Goal: Task Accomplishment & Management: Complete application form

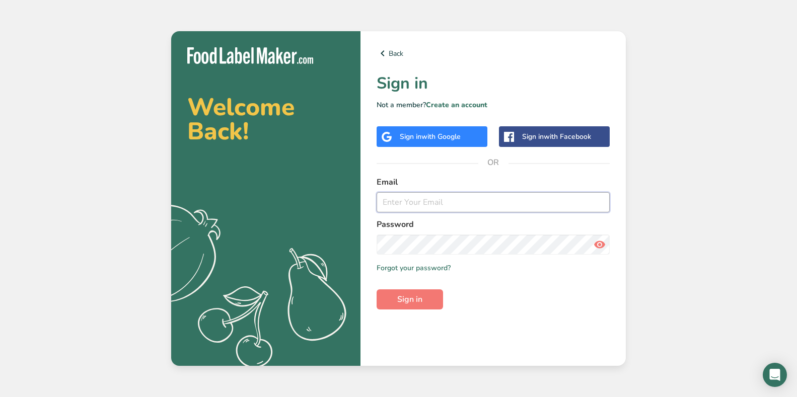
click at [449, 207] on input "email" at bounding box center [492, 202] width 233 height 20
click at [435, 201] on input "tbon2819@" at bounding box center [492, 202] width 233 height 20
type input "tbon2819@yahoo.com"
click at [414, 271] on link "Forgot your password?" at bounding box center [413, 268] width 74 height 11
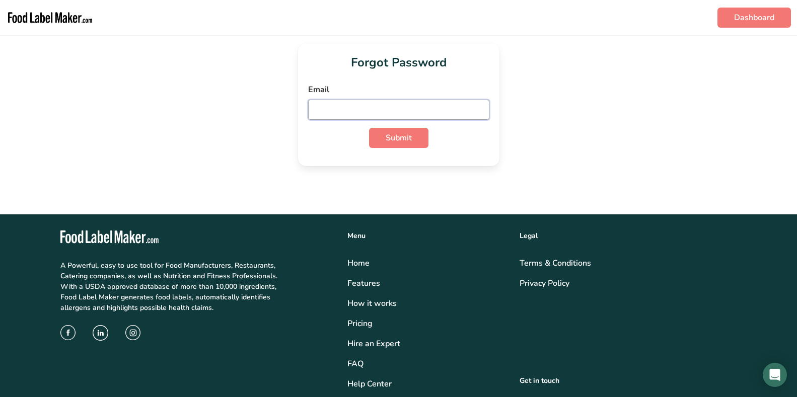
click at [337, 109] on input "email" at bounding box center [398, 110] width 181 height 20
type input "tbon2819@yahoo.com"
click at [390, 132] on span "Submit" at bounding box center [398, 138] width 26 height 12
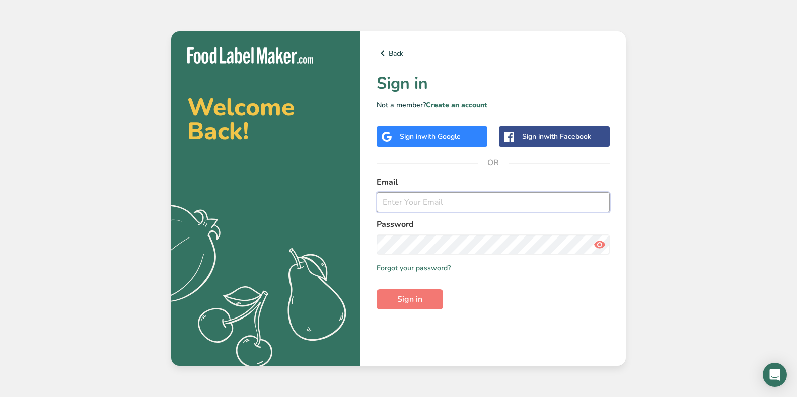
click at [404, 201] on input "email" at bounding box center [492, 202] width 233 height 20
type input "tbon2819@yahoo.com"
click at [414, 301] on span "Sign in" at bounding box center [409, 299] width 25 height 12
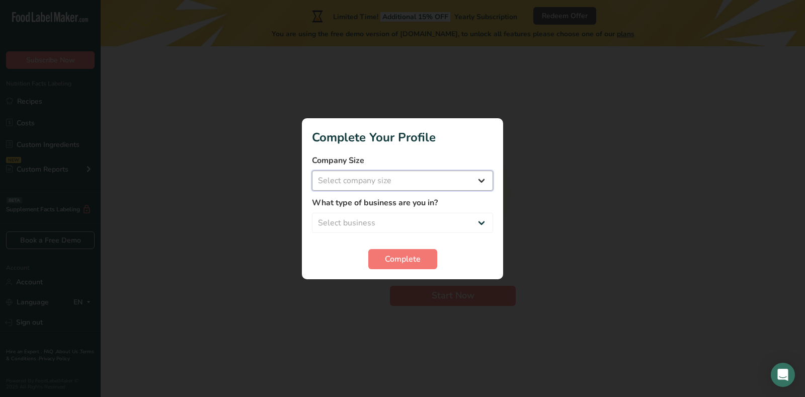
click at [482, 181] on select "Select company size Fewer than 10 Employees 10 to 50 Employees 51 to 500 Employ…" at bounding box center [402, 181] width 181 height 20
select select "1"
click at [312, 171] on select "Select company size Fewer than 10 Employees 10 to 50 Employees 51 to 500 Employ…" at bounding box center [402, 181] width 181 height 20
click at [480, 219] on select "Select business Packaged Food Manufacturer Restaurant & Cafe Bakery Meal Plans …" at bounding box center [402, 223] width 181 height 20
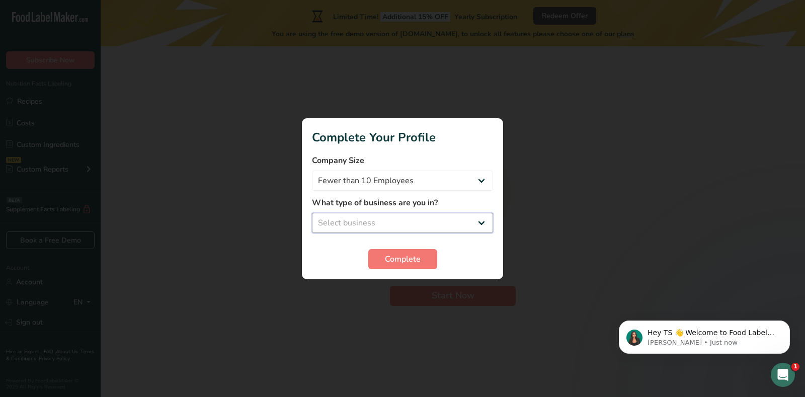
select select "8"
click at [312, 213] on select "Select business Packaged Food Manufacturer Restaurant & Cafe Bakery Meal Plans …" at bounding box center [402, 223] width 181 height 20
click at [399, 259] on span "Complete" at bounding box center [403, 259] width 36 height 12
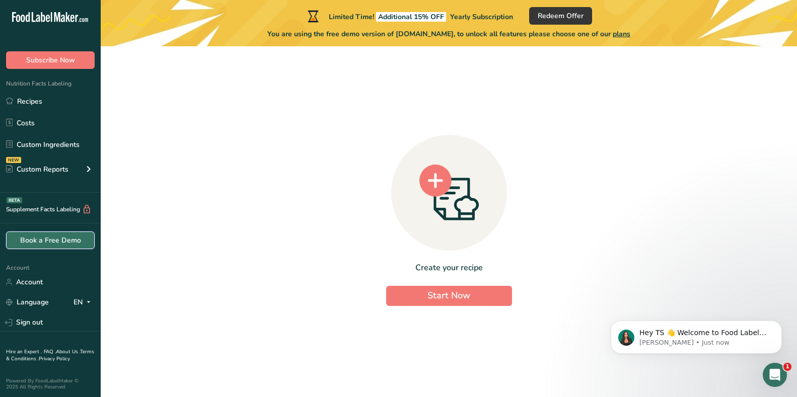
click at [45, 236] on link "Book a Free Demo" at bounding box center [50, 240] width 89 height 18
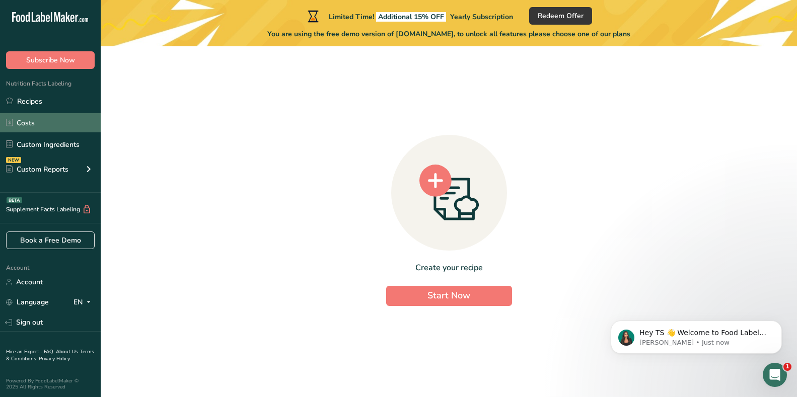
click at [27, 122] on link "Costs" at bounding box center [50, 122] width 101 height 19
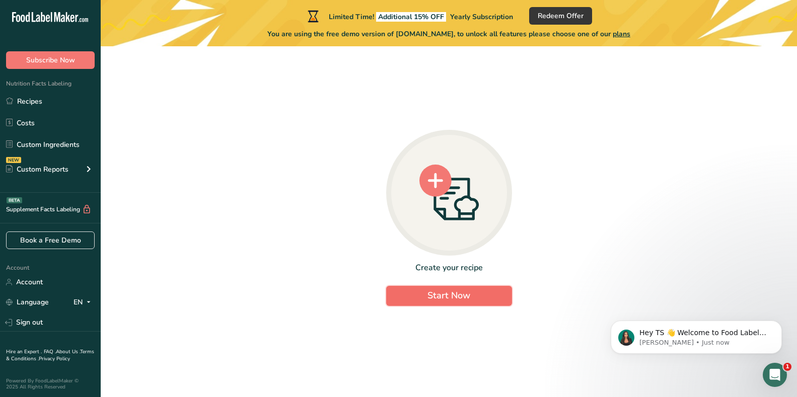
click at [456, 291] on span "Start Now" at bounding box center [448, 295] width 43 height 12
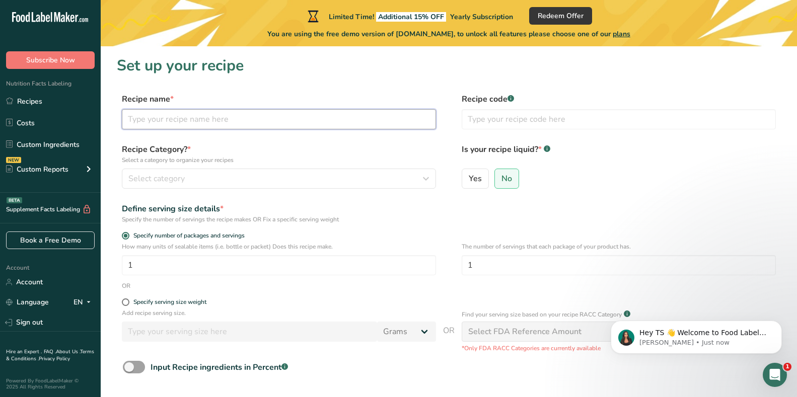
click at [145, 118] on input "text" at bounding box center [279, 119] width 314 height 20
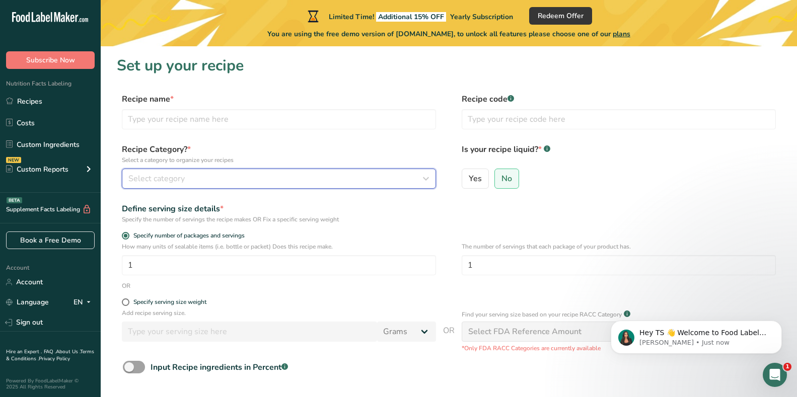
click at [423, 178] on icon "button" at bounding box center [426, 179] width 12 height 18
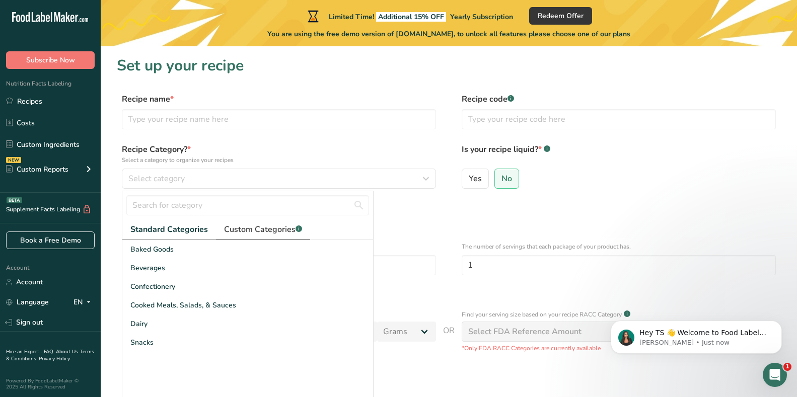
click at [274, 234] on span "Custom Categories .a-a{fill:#347362;}.b-a{fill:#fff;}" at bounding box center [263, 229] width 78 height 12
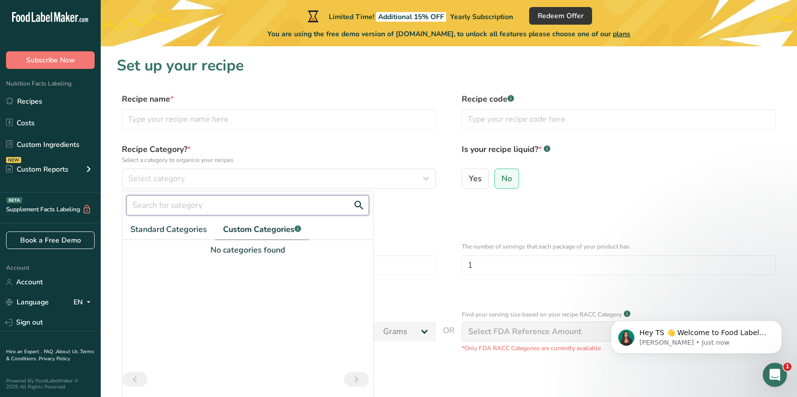
click at [144, 203] on input "text" at bounding box center [247, 205] width 243 height 20
type input "Dietery"
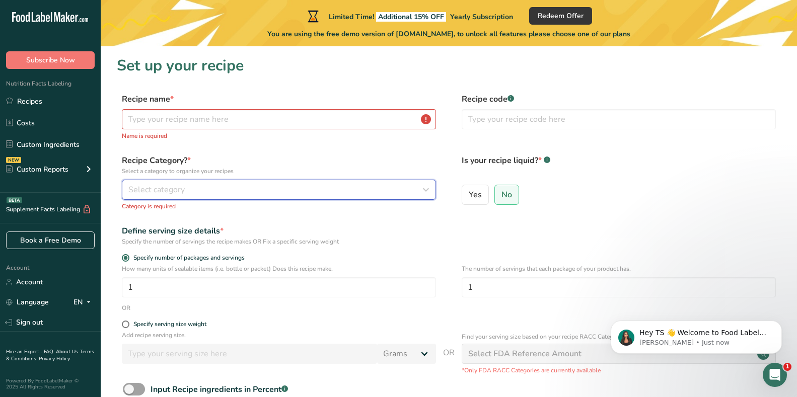
click at [423, 189] on icon "button" at bounding box center [426, 190] width 12 height 18
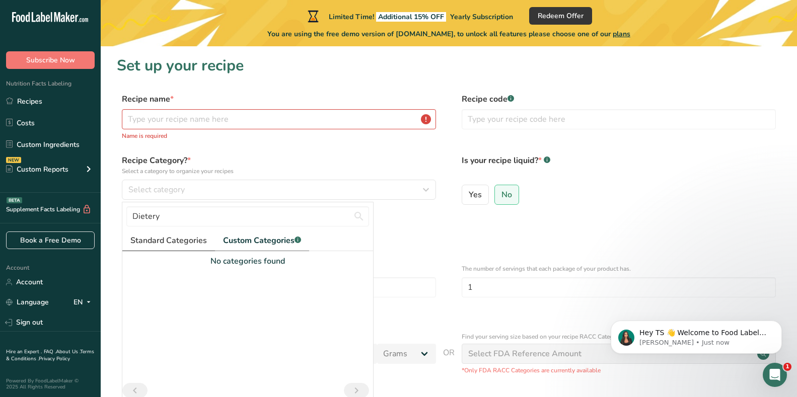
click at [185, 242] on span "Standard Categories" at bounding box center [168, 240] width 76 height 12
click at [185, 242] on span "Standard Categories" at bounding box center [168, 240] width 77 height 12
click at [231, 241] on span "Custom Categories .a-a{fill:#347362;}.b-a{fill:#fff;}" at bounding box center [263, 240] width 78 height 12
click at [165, 240] on span "Standard Categories" at bounding box center [168, 240] width 76 height 12
click at [145, 118] on input "text" at bounding box center [279, 119] width 314 height 20
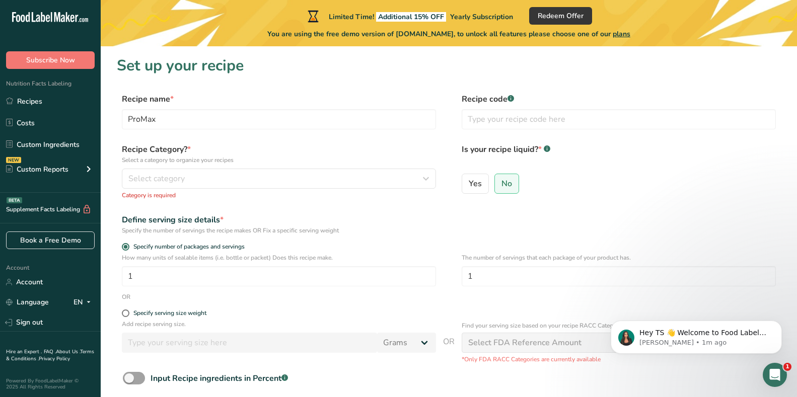
click at [259, 63] on h1 "Set up your recipe" at bounding box center [449, 65] width 664 height 23
click at [171, 120] on input "ProMax" at bounding box center [279, 119] width 314 height 20
type input "ProMax 600"
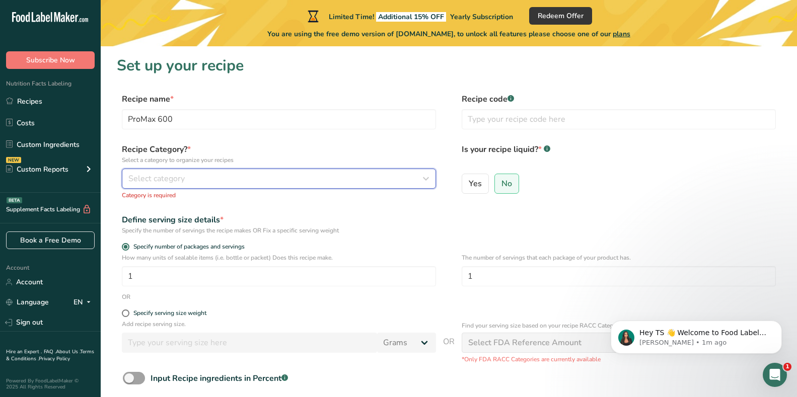
click at [169, 177] on span "Select category" at bounding box center [156, 179] width 56 height 12
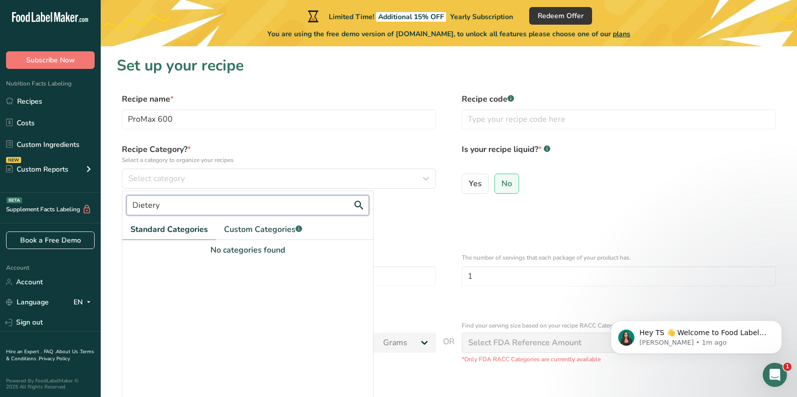
click at [163, 205] on input "Dietery" at bounding box center [247, 205] width 243 height 20
type input "D"
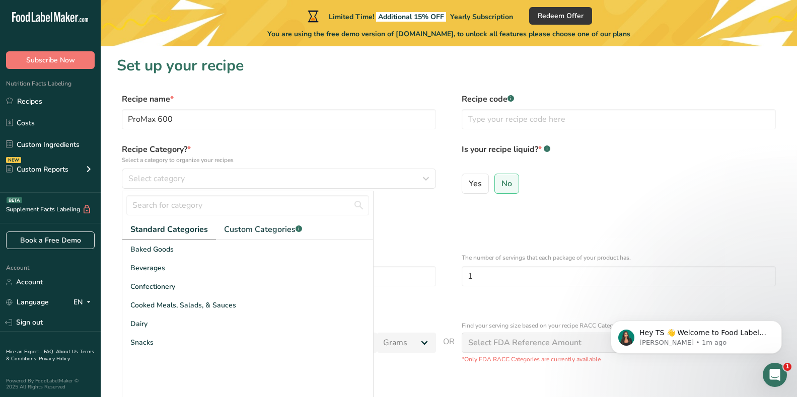
click at [415, 219] on div "Define serving size details *" at bounding box center [279, 220] width 314 height 12
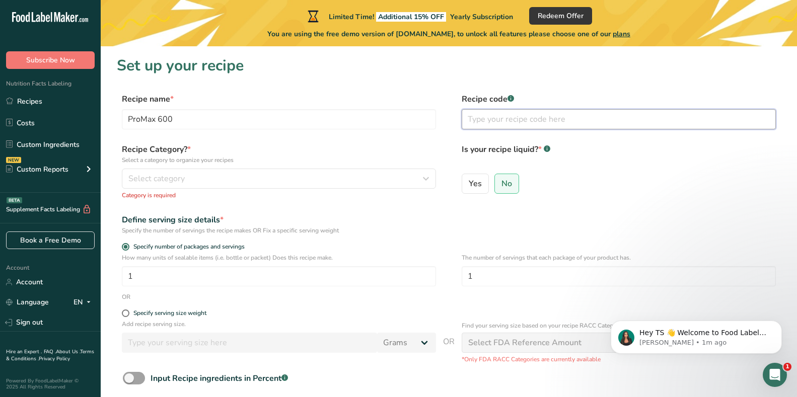
click at [480, 121] on input "text" at bounding box center [618, 119] width 314 height 20
type input "600PM"
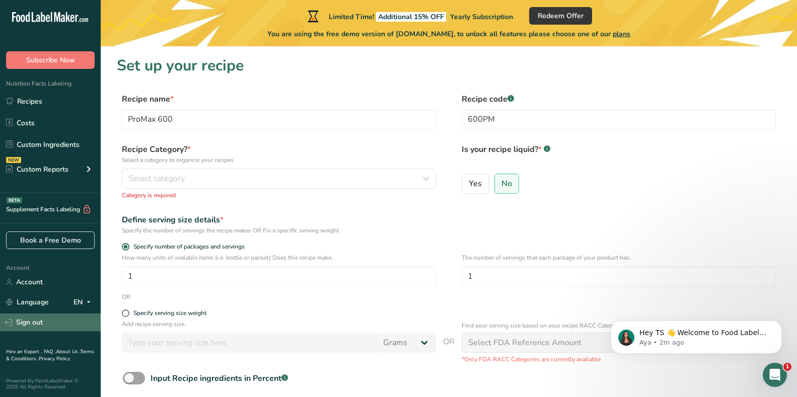
click at [36, 322] on link "Sign out" at bounding box center [50, 322] width 101 height 18
